Goal: Task Accomplishment & Management: Use online tool/utility

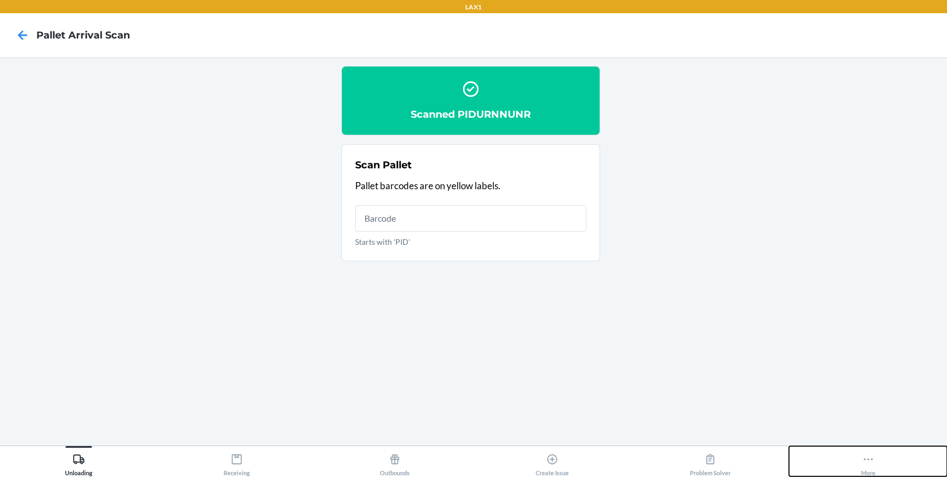
click at [865, 462] on icon at bounding box center [868, 459] width 12 height 12
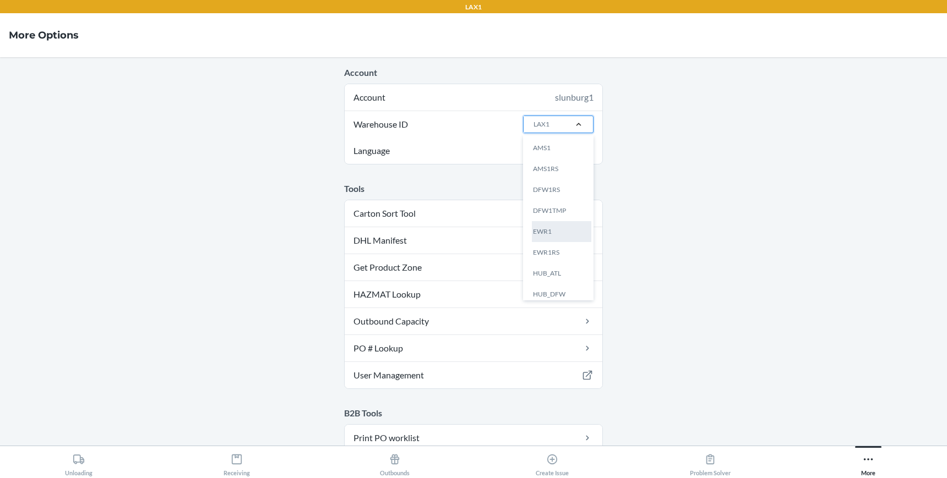
click at [551, 236] on div "EWR1" at bounding box center [561, 231] width 59 height 21
click at [533, 129] on input "Warehouse ID option EWR1 focused, 0 of 25. 25 results available. Use Up and Dow…" at bounding box center [532, 124] width 1 height 10
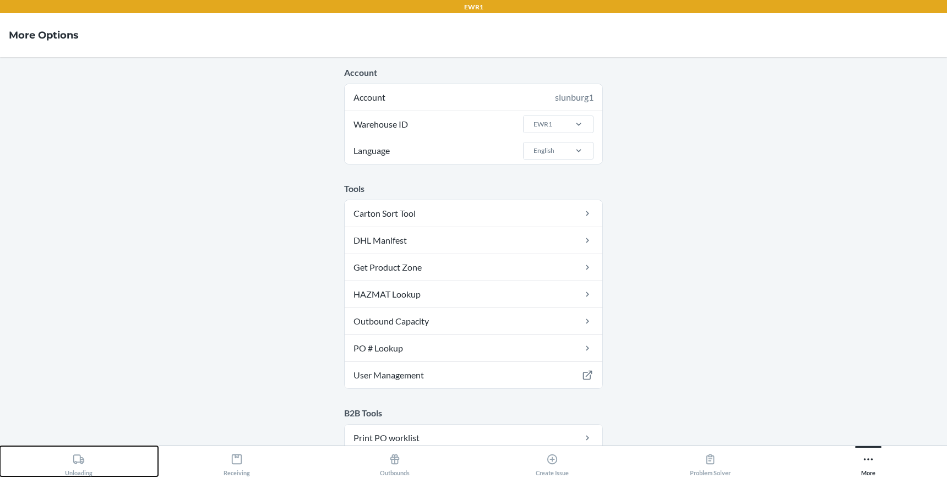
click at [72, 447] on button "Unloading" at bounding box center [79, 461] width 158 height 30
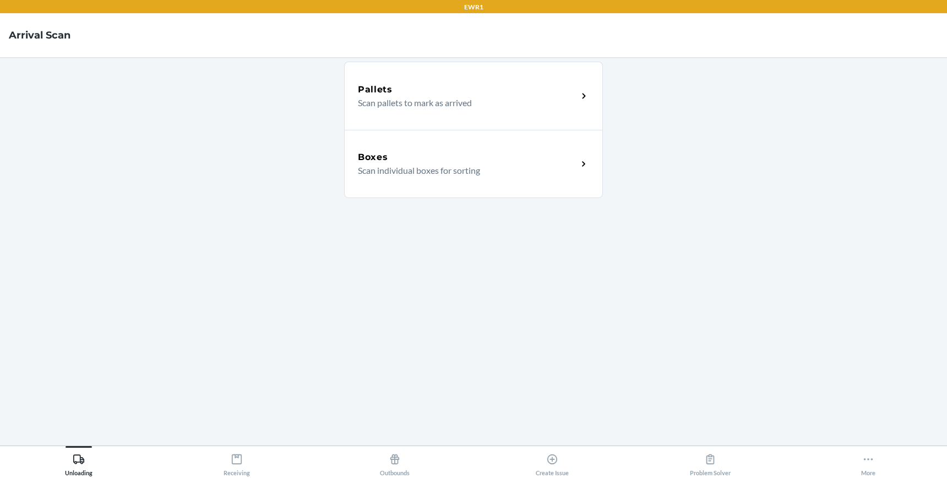
click at [479, 89] on div "Pallets" at bounding box center [468, 89] width 220 height 13
